Goal: Information Seeking & Learning: Learn about a topic

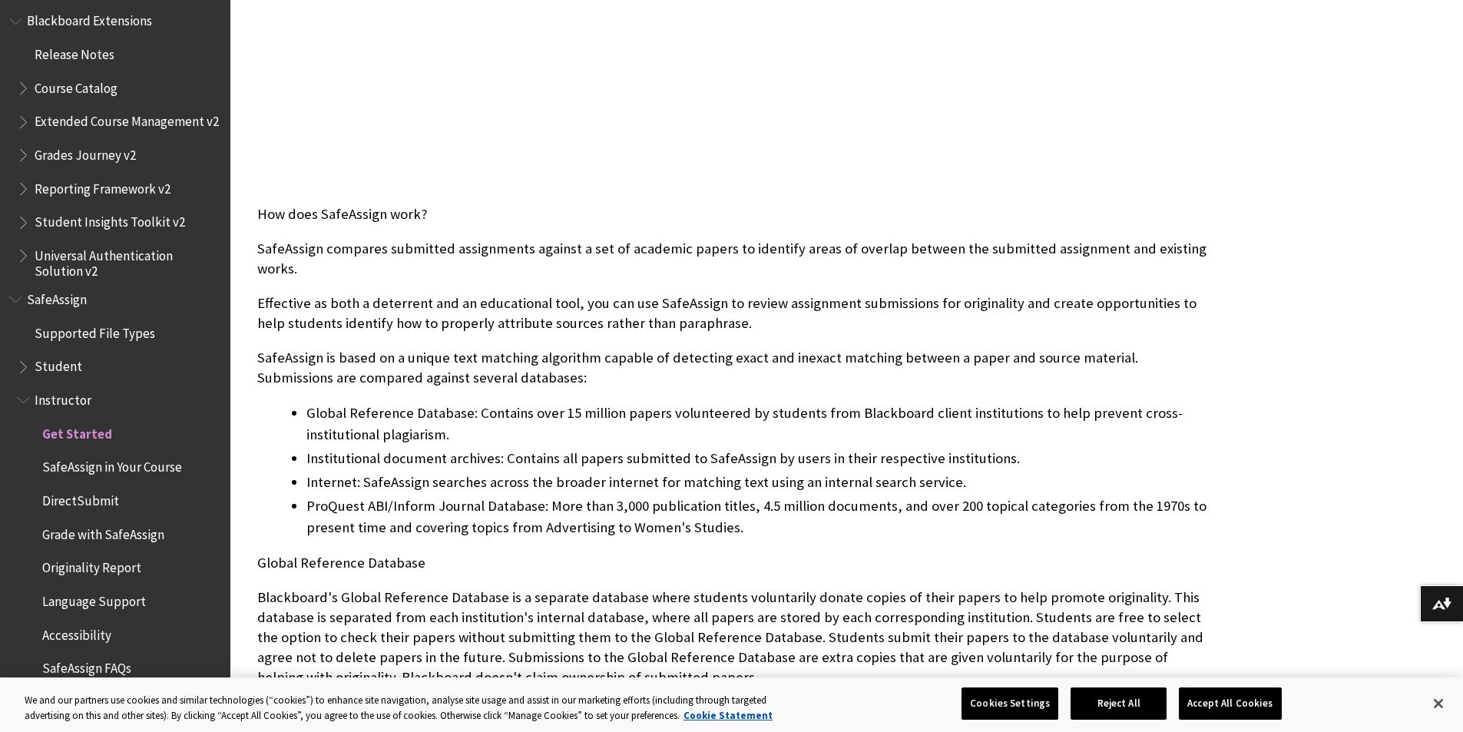
scroll to position [395, 0]
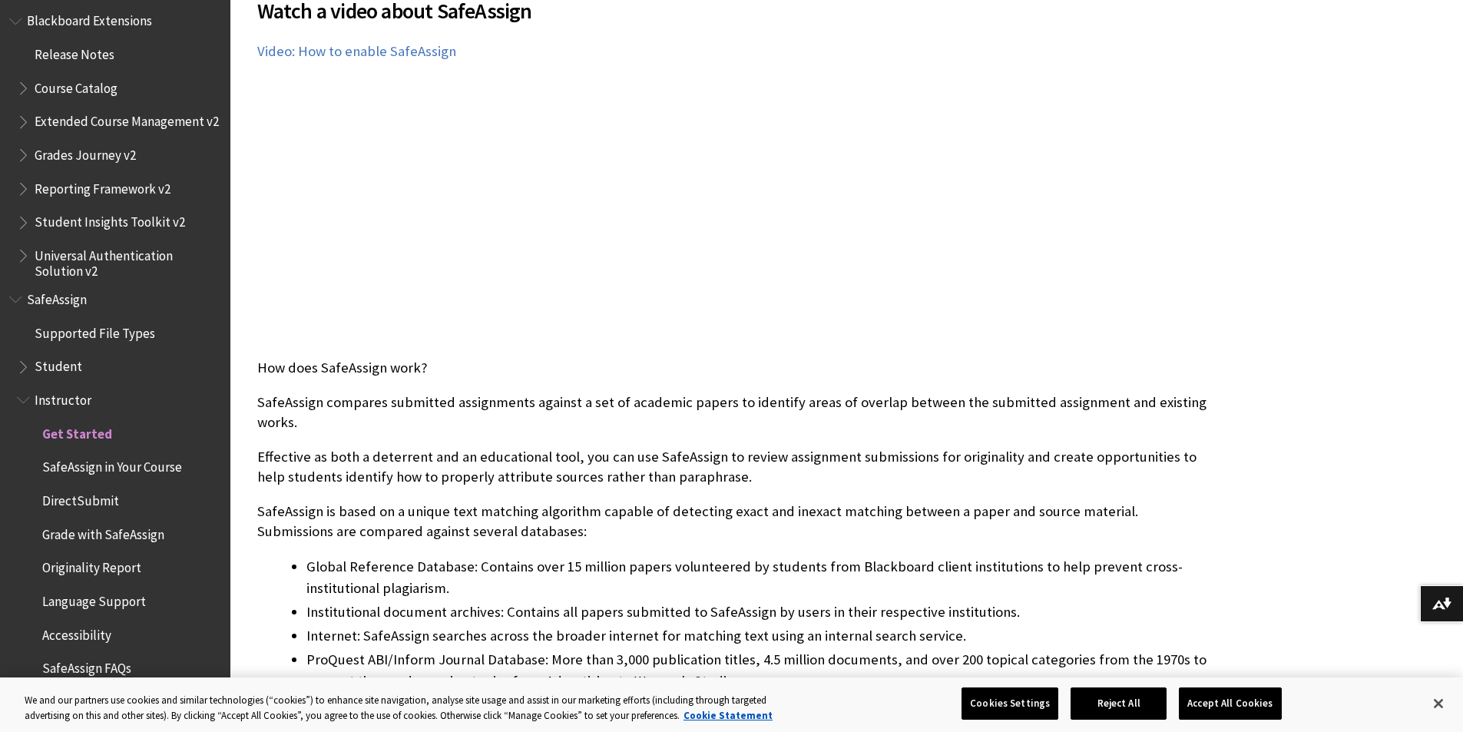
click at [91, 512] on span "DirectSubmit" at bounding box center [123, 501] width 197 height 26
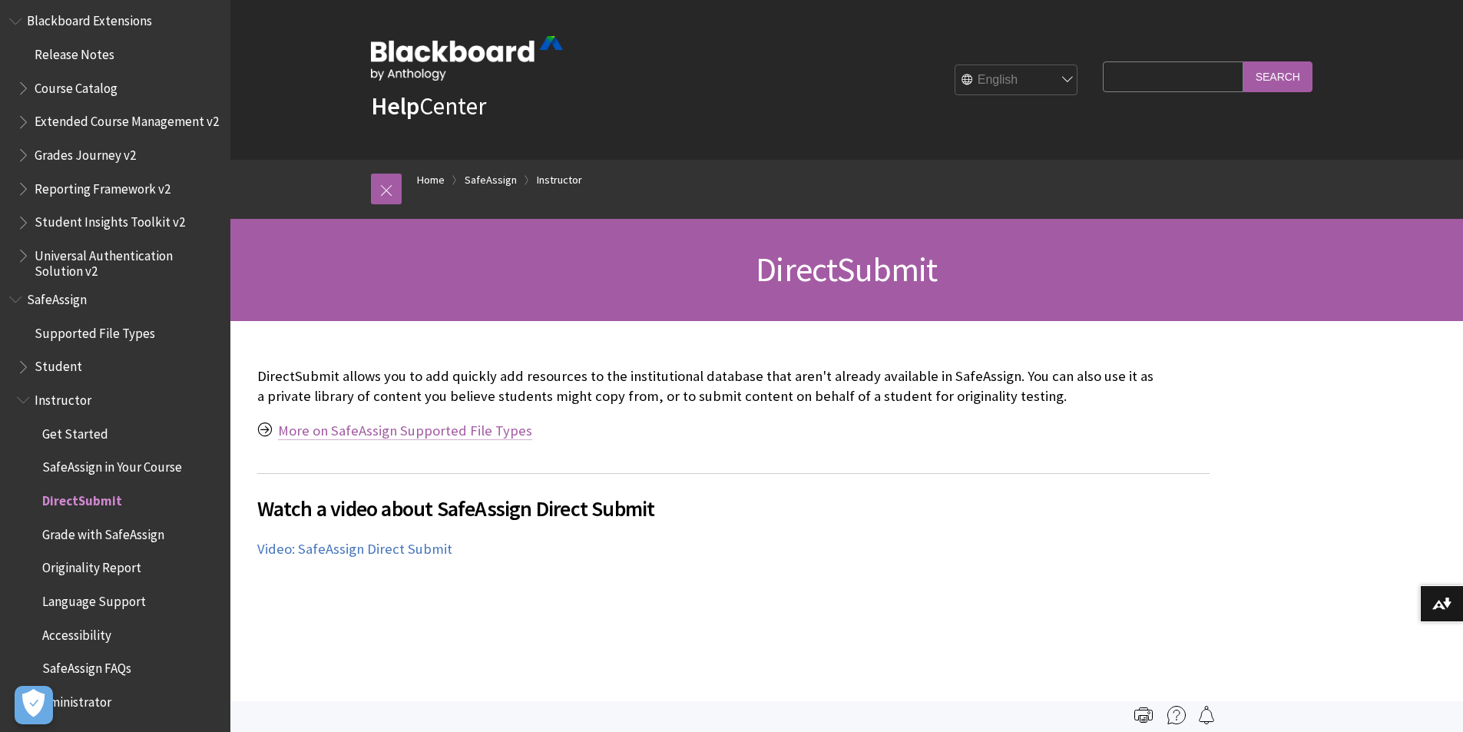
click at [471, 439] on link "More on SafeAssign Supported File Types" at bounding box center [405, 431] width 254 height 18
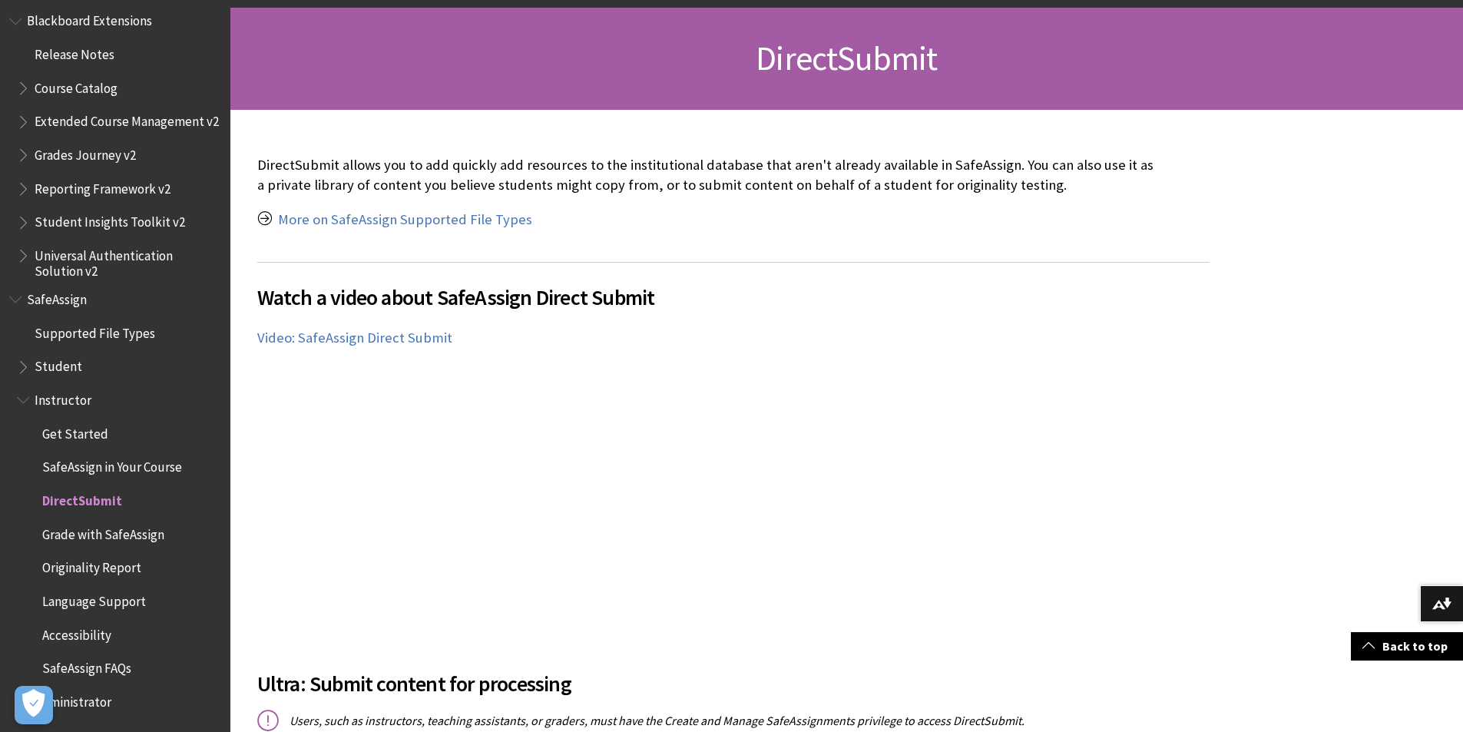
scroll to position [457, 0]
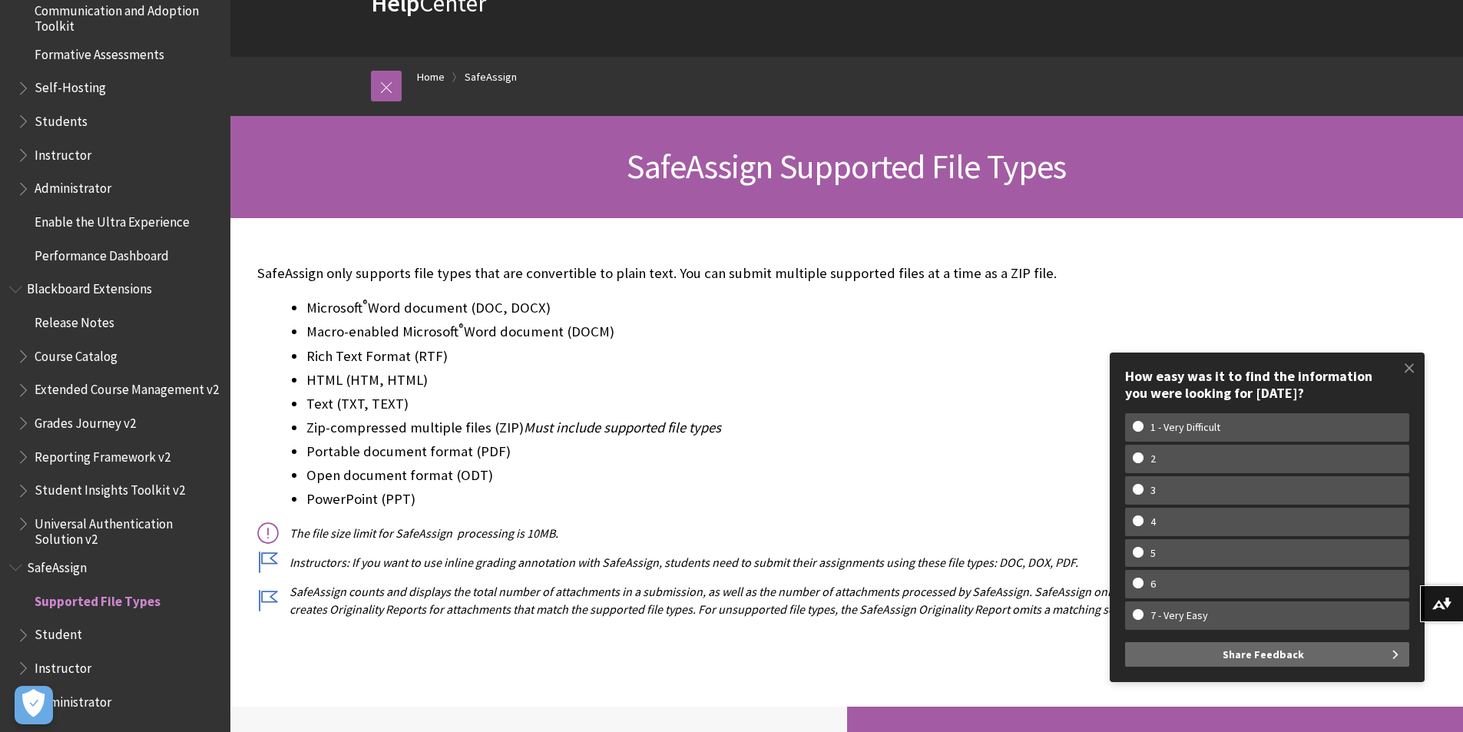
scroll to position [307, 0]
